Goal: Transaction & Acquisition: Purchase product/service

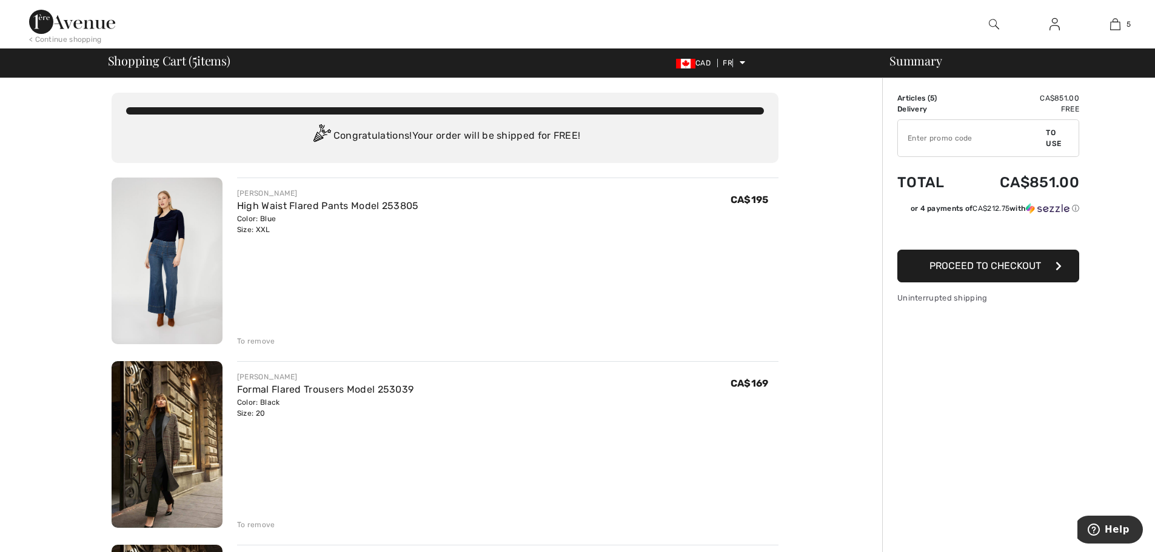
click at [266, 339] on font "To remove" at bounding box center [256, 341] width 38 height 8
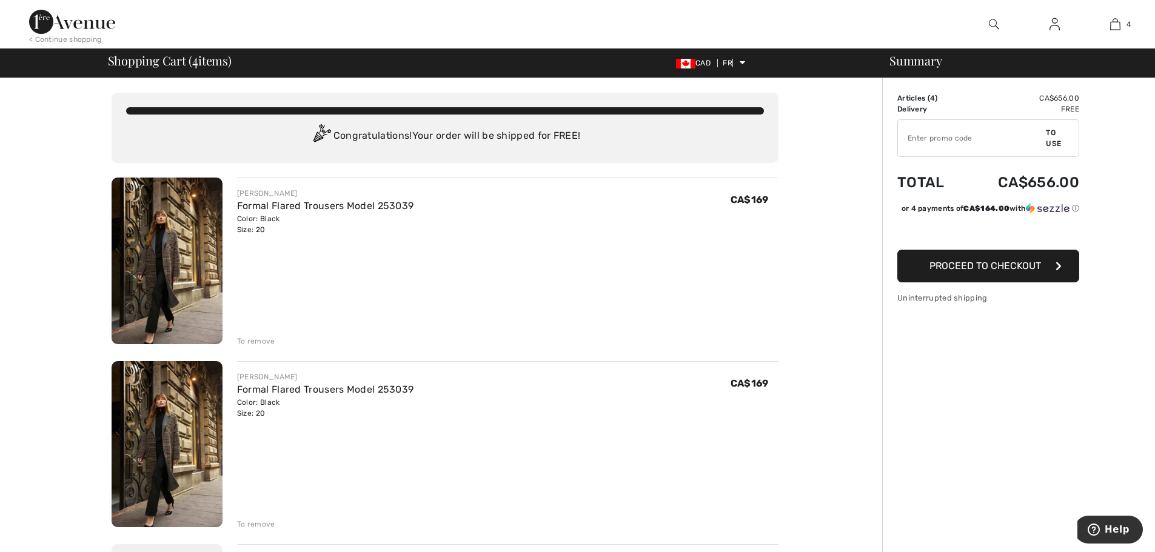
click at [266, 341] on font "To remove" at bounding box center [256, 341] width 38 height 8
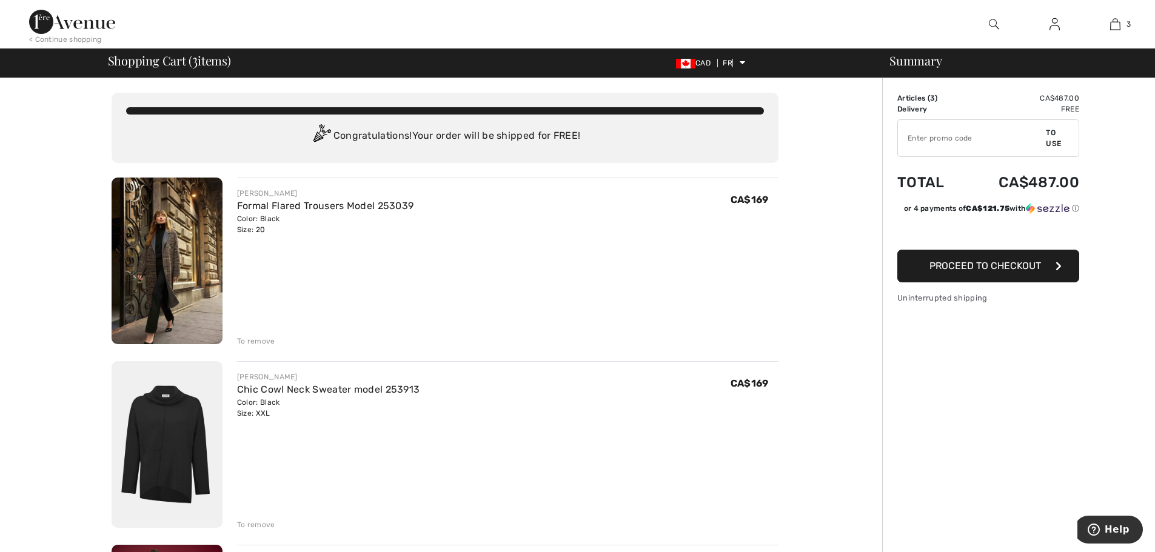
click at [264, 342] on font "To remove" at bounding box center [256, 341] width 38 height 8
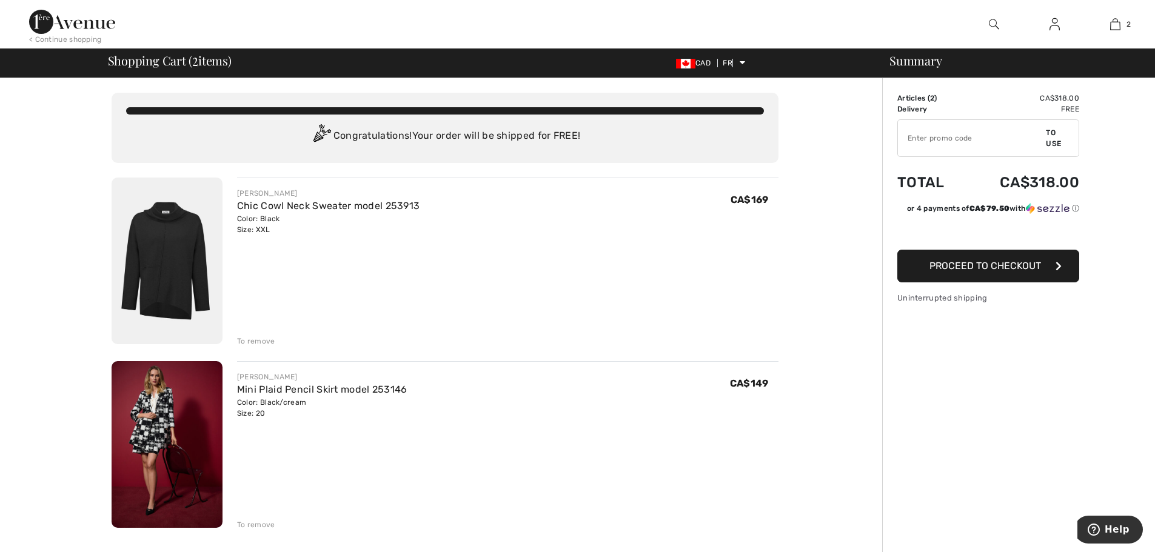
click at [264, 343] on font "To remove" at bounding box center [256, 341] width 38 height 8
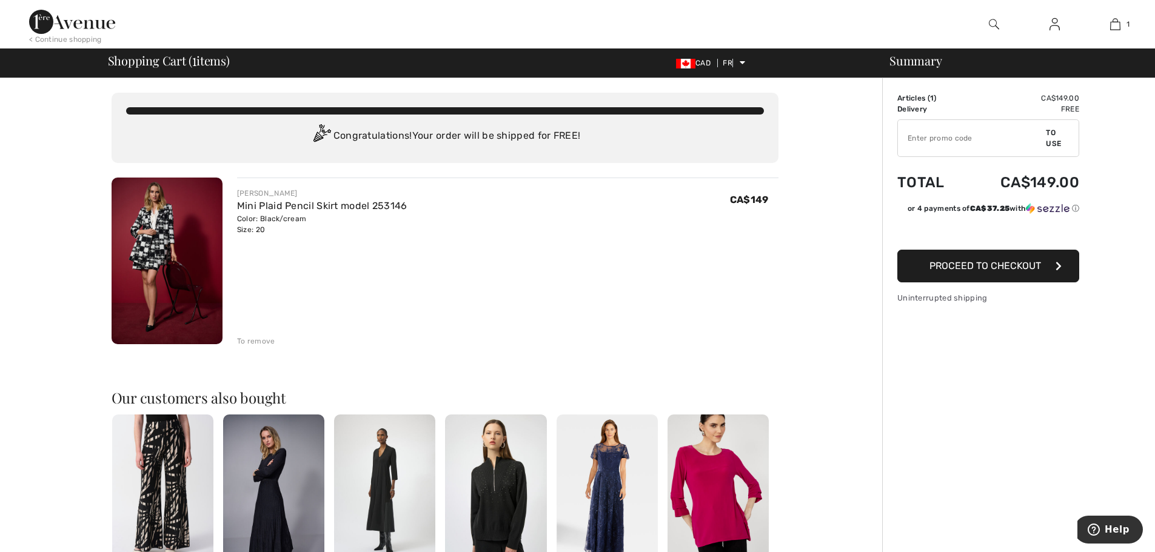
click at [930, 138] on input "TEXT" at bounding box center [972, 138] width 148 height 36
type input "GC005096671"
click at [1056, 141] on font "To use" at bounding box center [1053, 138] width 15 height 19
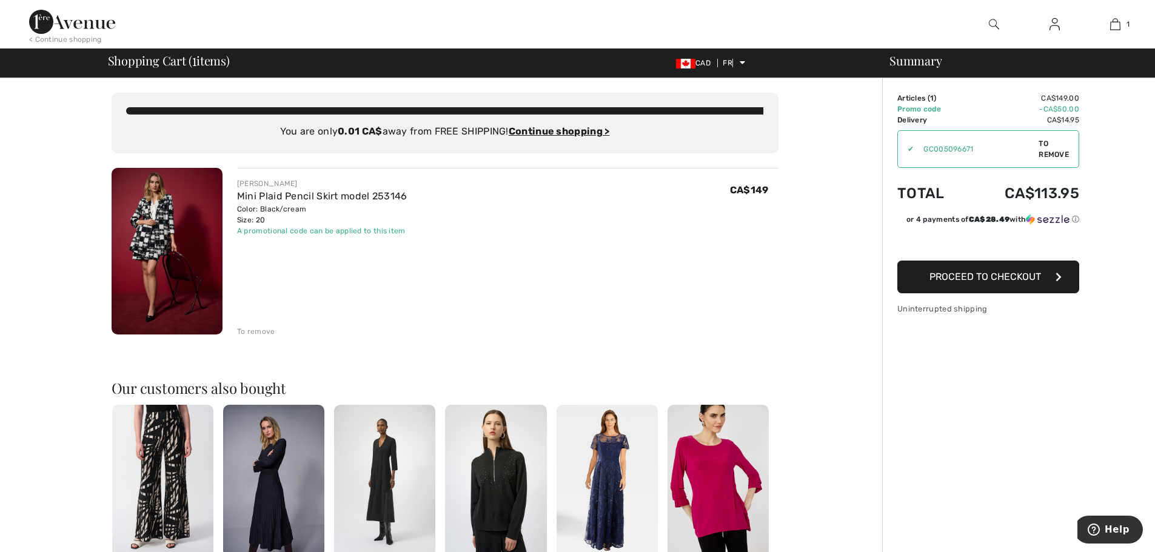
click at [264, 179] on div "[PERSON_NAME]" at bounding box center [322, 183] width 170 height 11
click at [144, 210] on img at bounding box center [167, 251] width 111 height 167
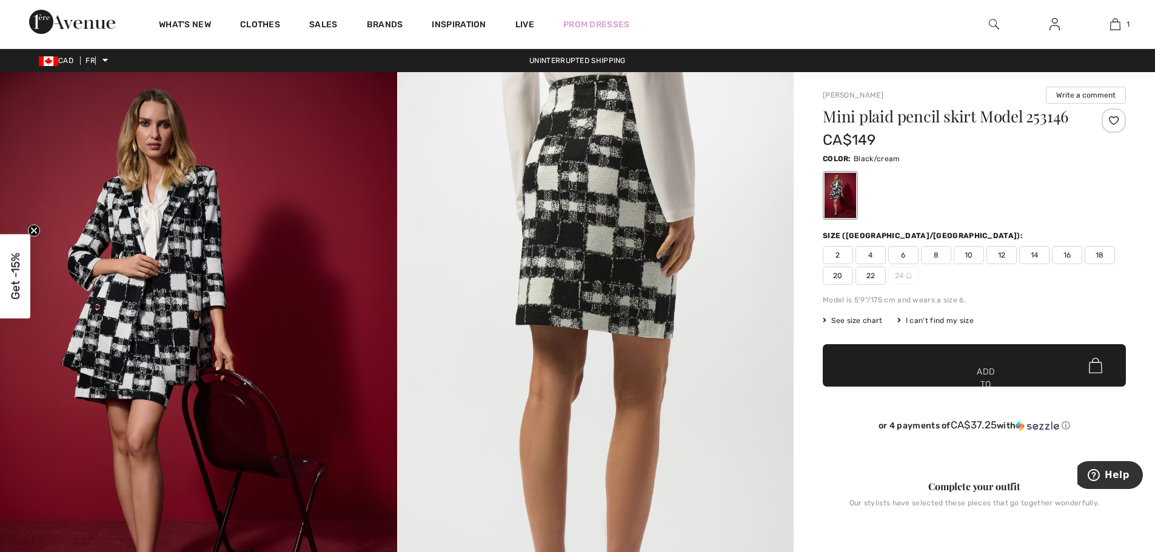
click at [873, 280] on font "22" at bounding box center [870, 276] width 9 height 8
click at [845, 273] on span "20" at bounding box center [838, 276] width 30 height 18
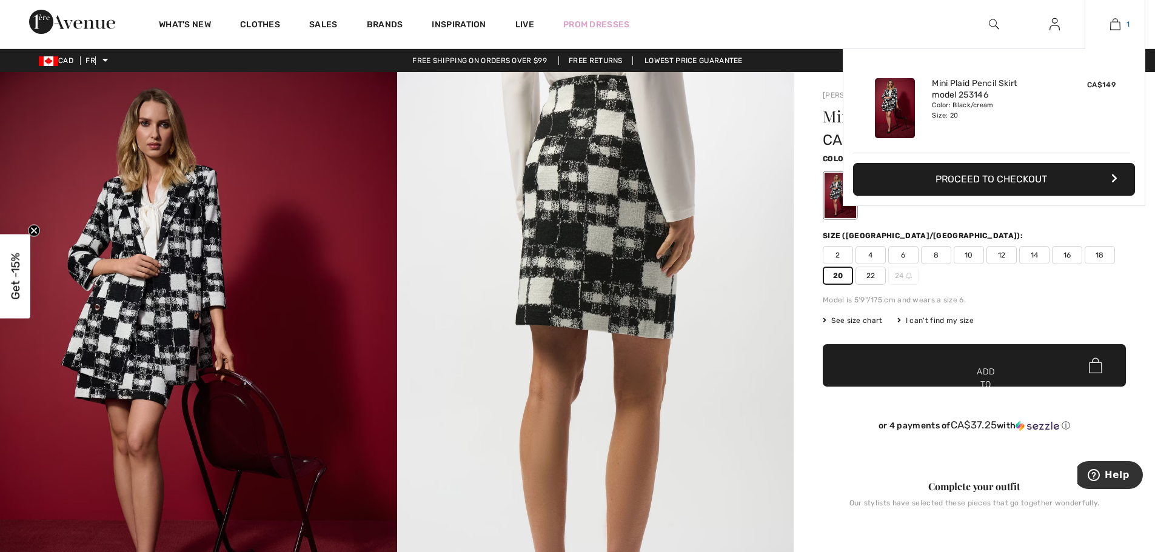
click at [1128, 22] on link "1" at bounding box center [1114, 24] width 59 height 15
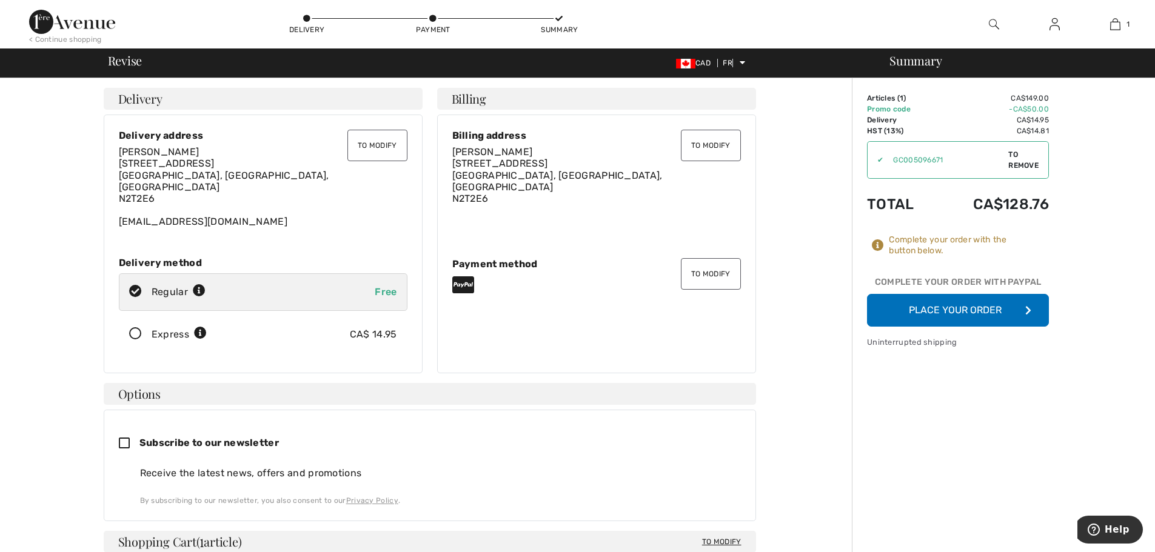
click at [1042, 307] on button "Place your order" at bounding box center [958, 310] width 182 height 33
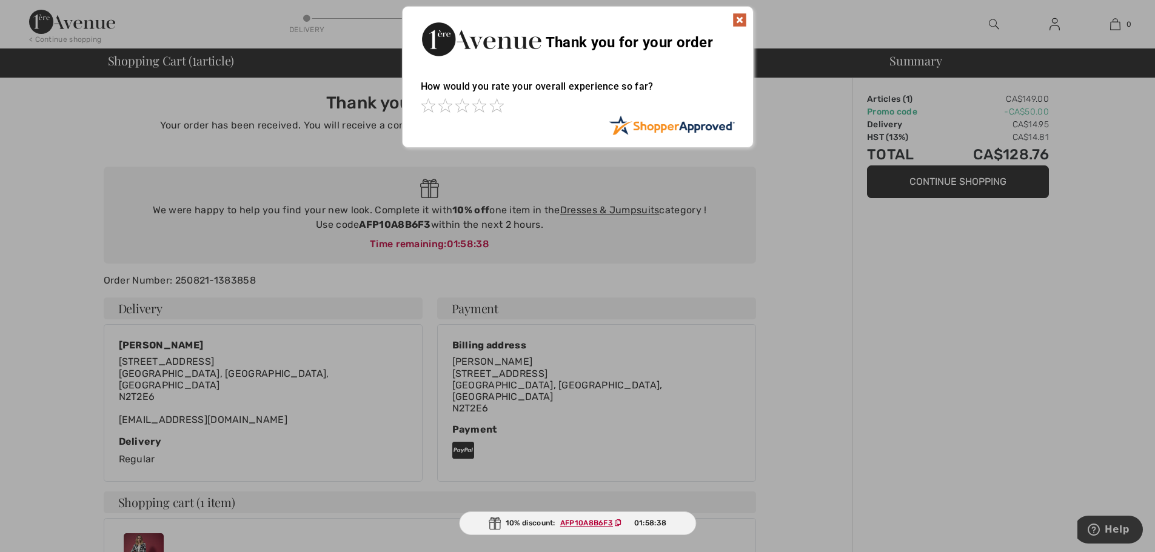
click at [736, 18] on img at bounding box center [739, 20] width 15 height 15
